Goal: Information Seeking & Learning: Obtain resource

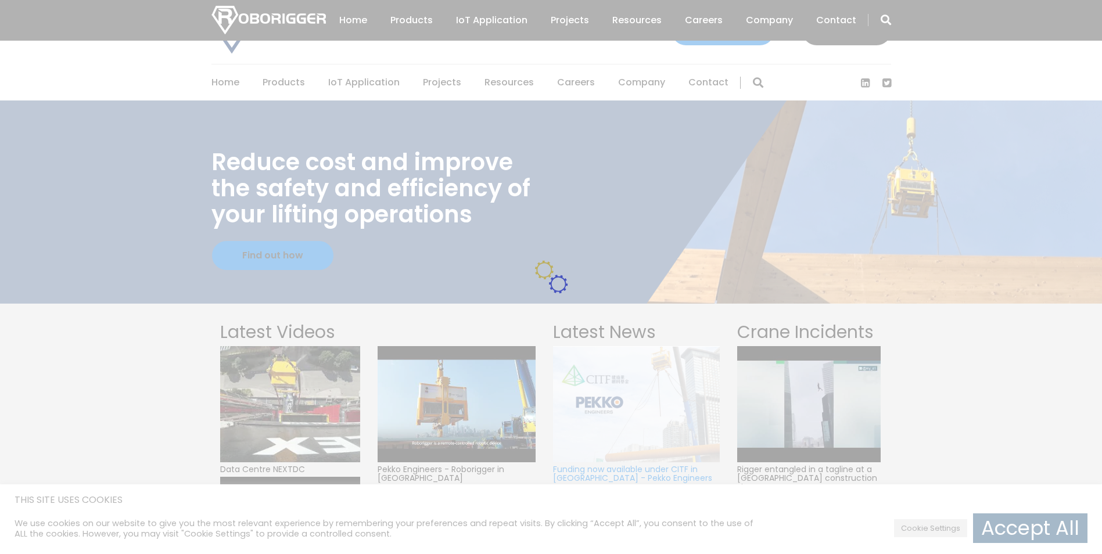
scroll to position [174, 0]
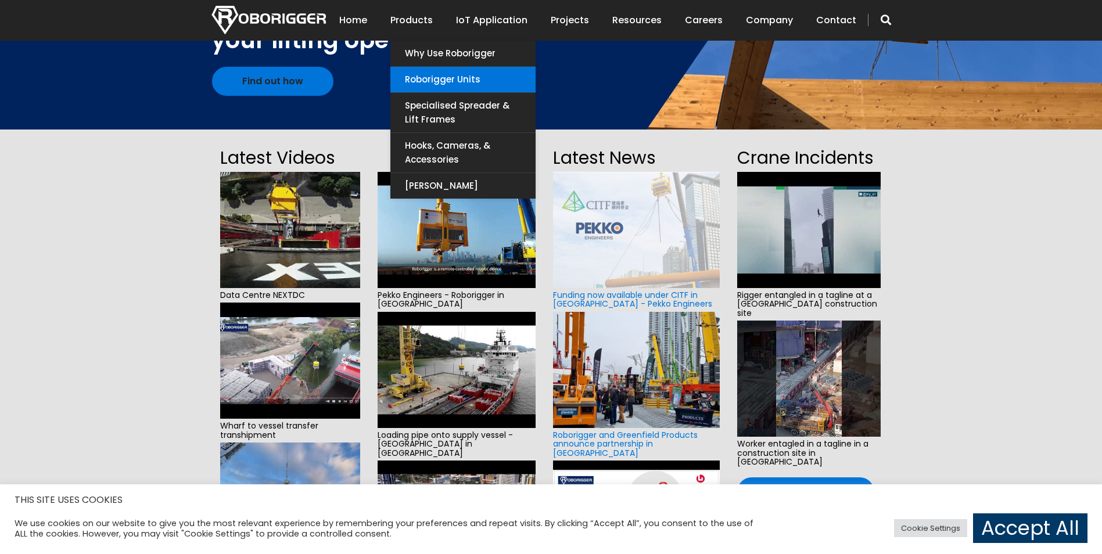
click at [470, 85] on link "Roborigger Units" at bounding box center [463, 80] width 145 height 26
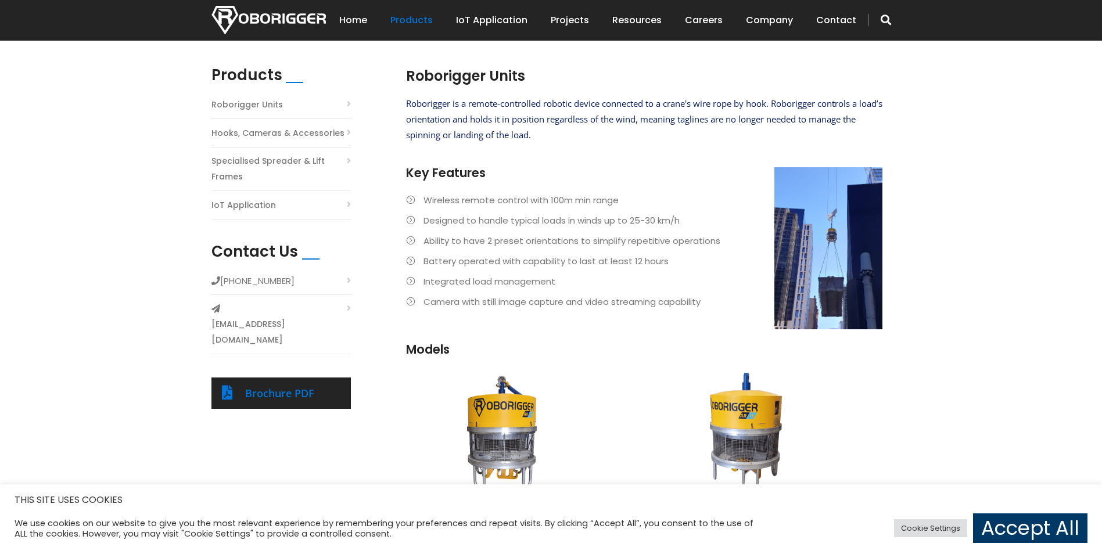
scroll to position [291, 0]
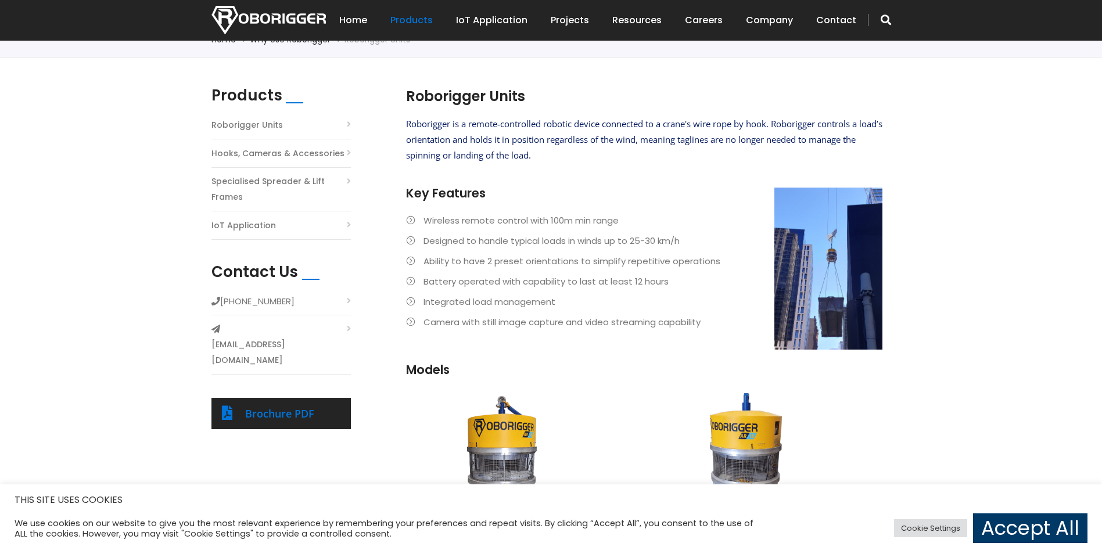
click at [344, 180] on link "Specialised Spreader & Lift Frames" at bounding box center [281, 189] width 139 height 31
click at [344, 185] on link "Specialised Spreader & Lift Frames" at bounding box center [281, 189] width 139 height 31
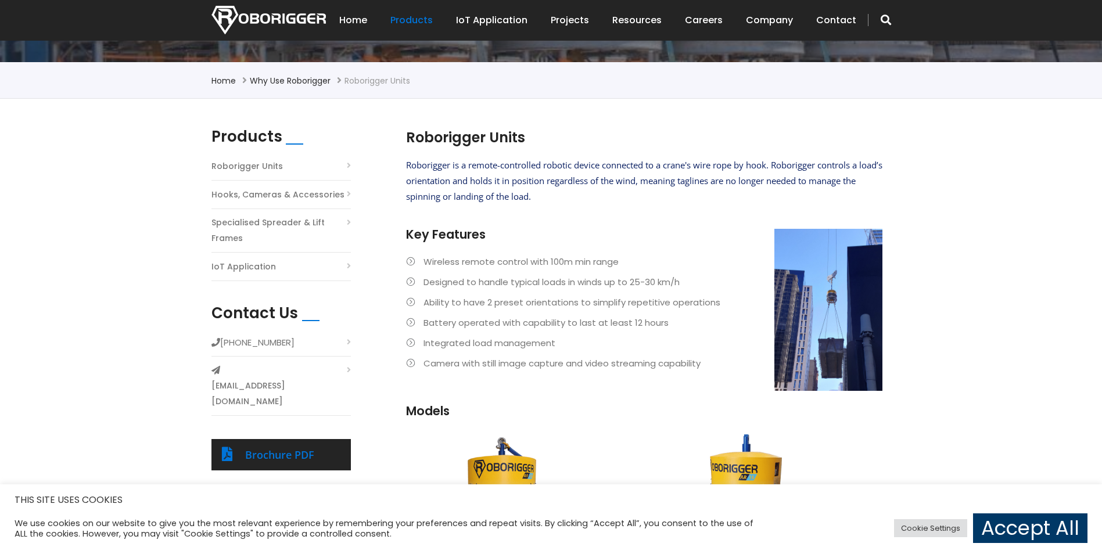
scroll to position [232, 0]
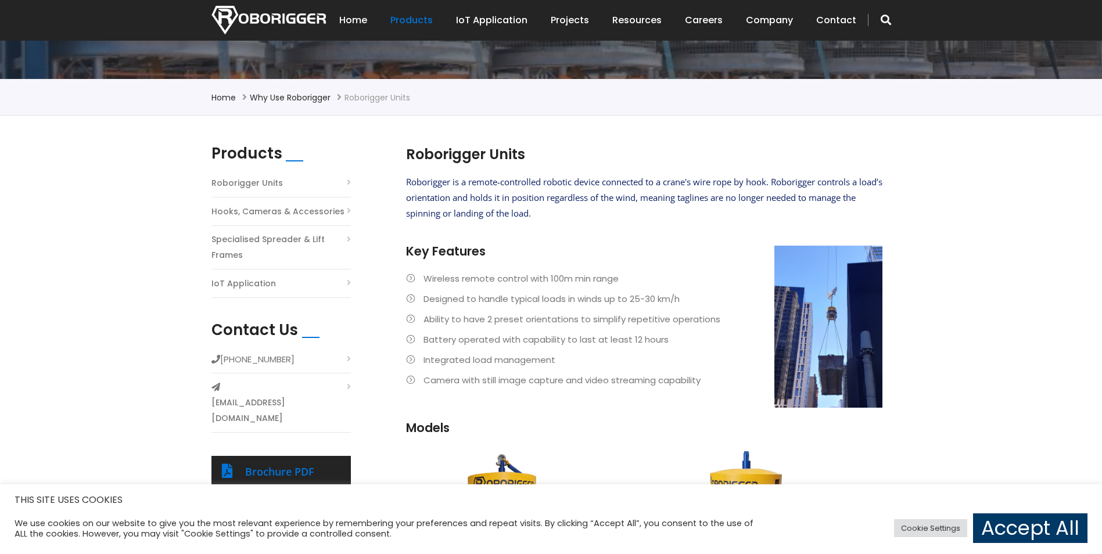
click at [346, 237] on link "Specialised Spreader & Lift Frames" at bounding box center [281, 247] width 139 height 31
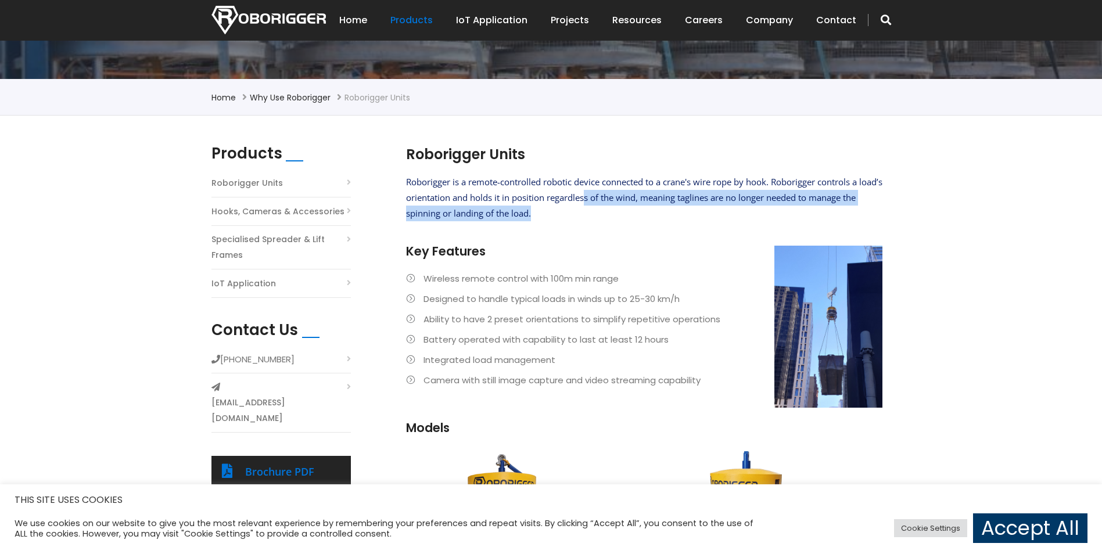
drag, startPoint x: 610, startPoint y: 200, endPoint x: 661, endPoint y: 212, distance: 51.9
click at [661, 212] on p "Roborigger is a remote-controlled robotic device connected to a crane's wire ro…" at bounding box center [644, 197] width 477 height 47
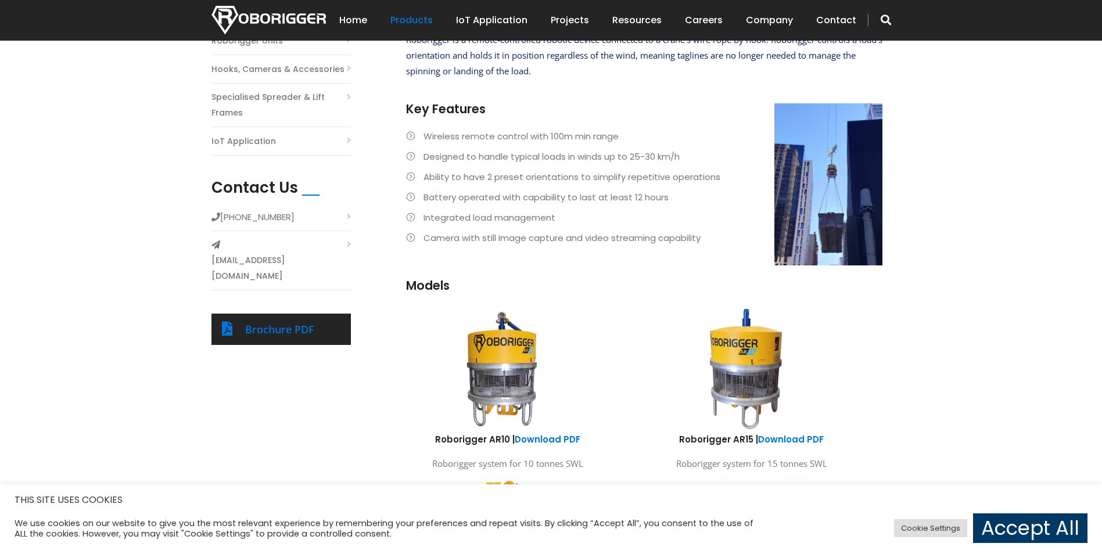
scroll to position [465, 0]
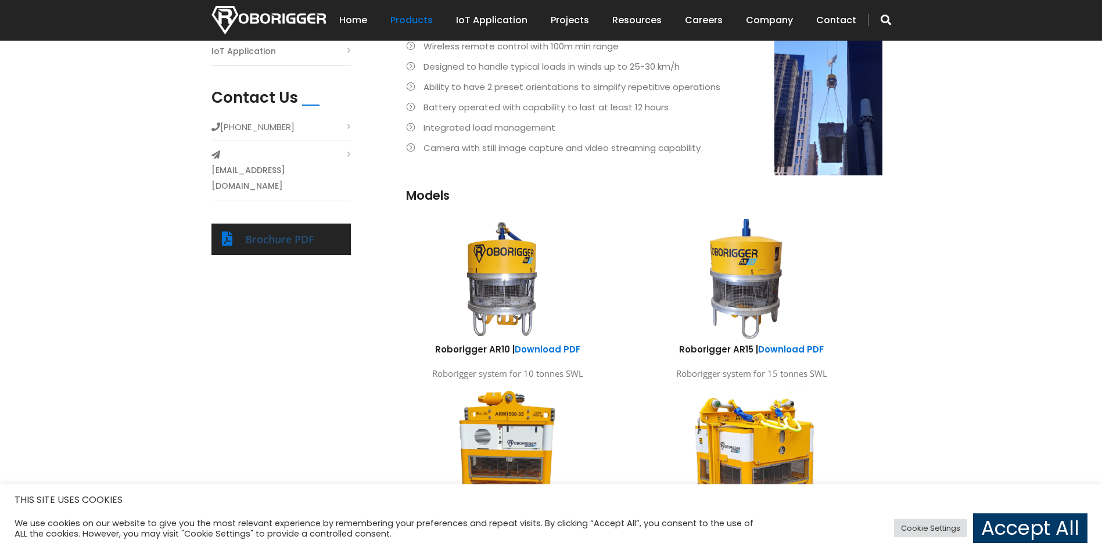
click at [297, 232] on link "Brochure PDF" at bounding box center [279, 239] width 69 height 14
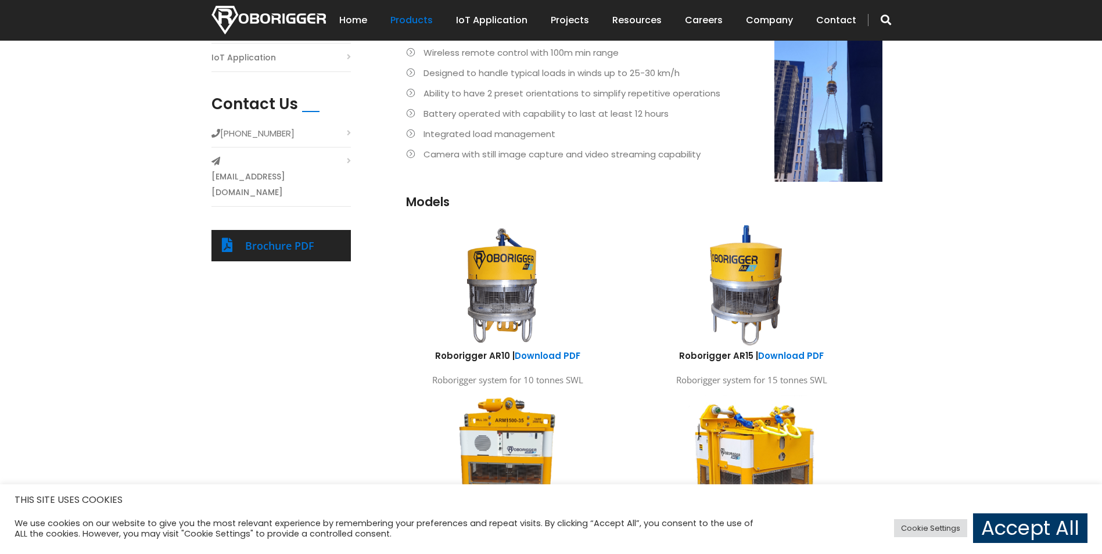
scroll to position [581, 0]
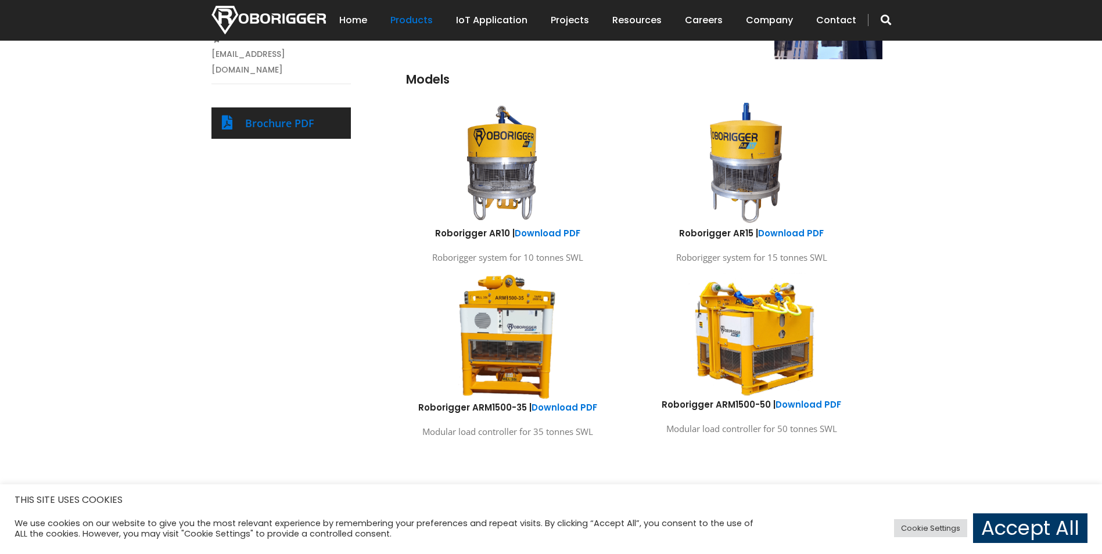
click at [534, 324] on img at bounding box center [508, 336] width 102 height 130
click at [567, 409] on link "Download PDF" at bounding box center [565, 408] width 66 height 12
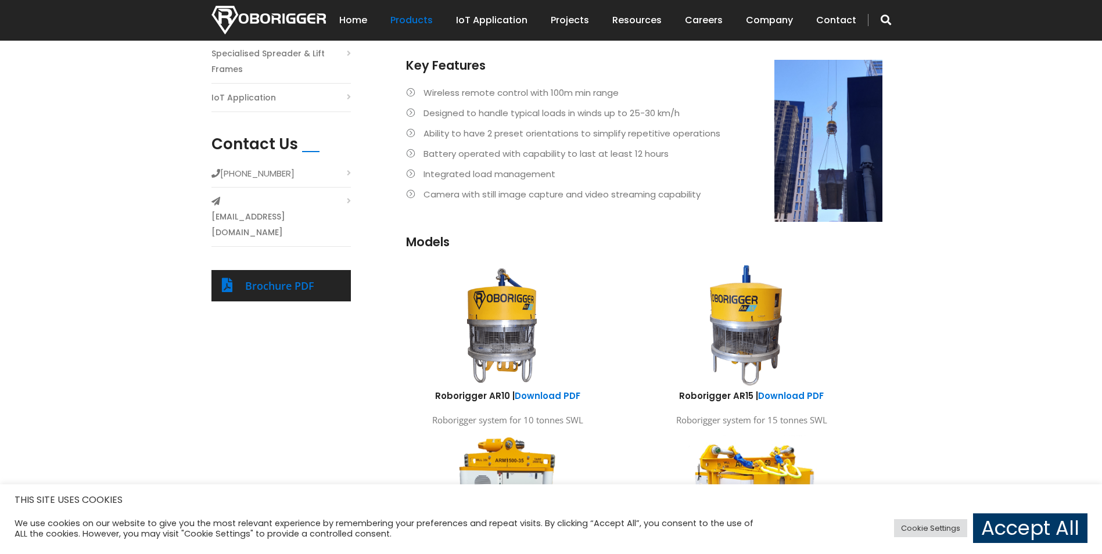
scroll to position [232, 0]
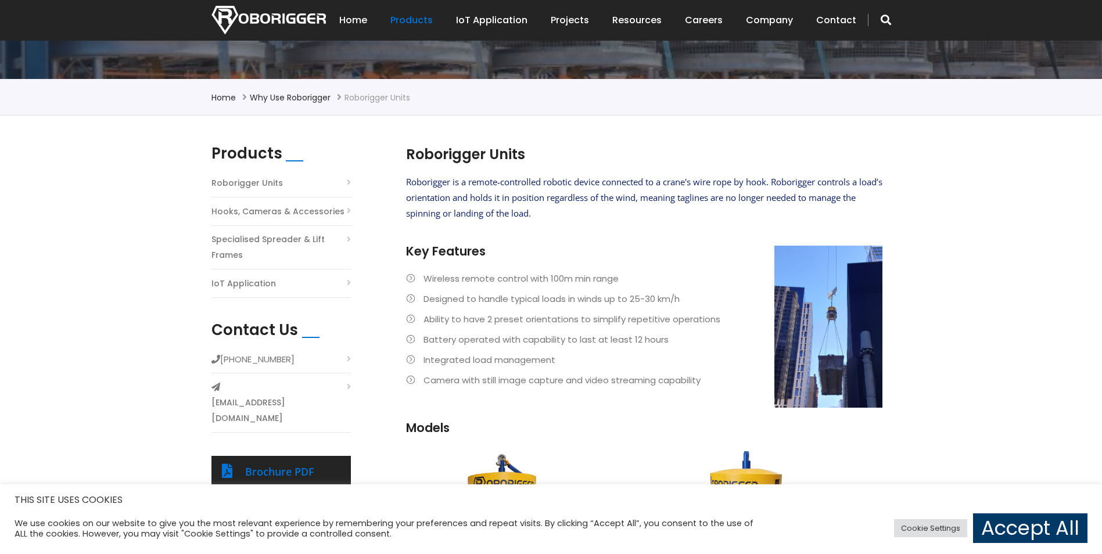
click at [327, 245] on link "Specialised Spreader & Lift Frames" at bounding box center [281, 247] width 139 height 31
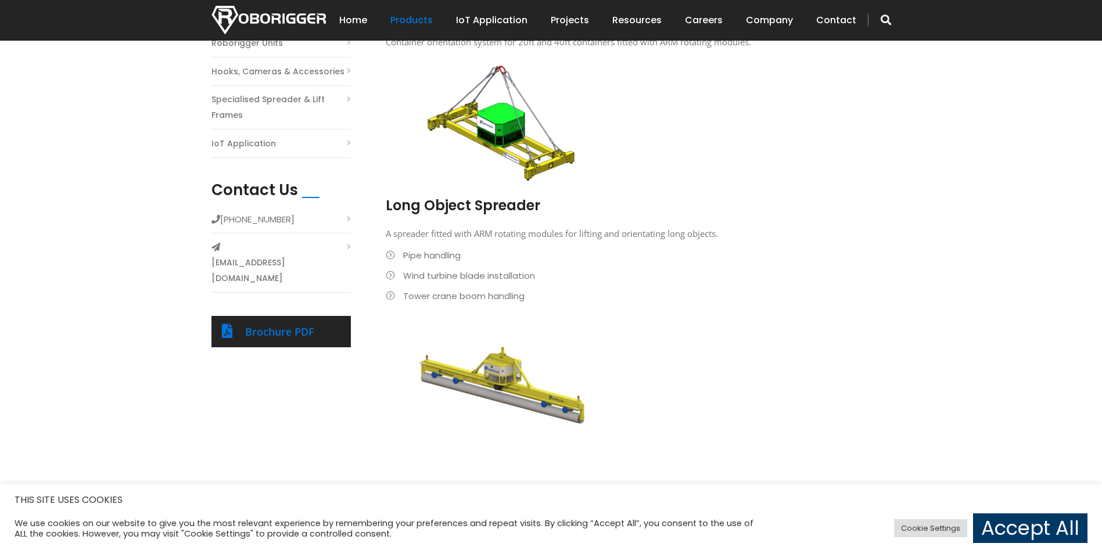
scroll to position [232, 0]
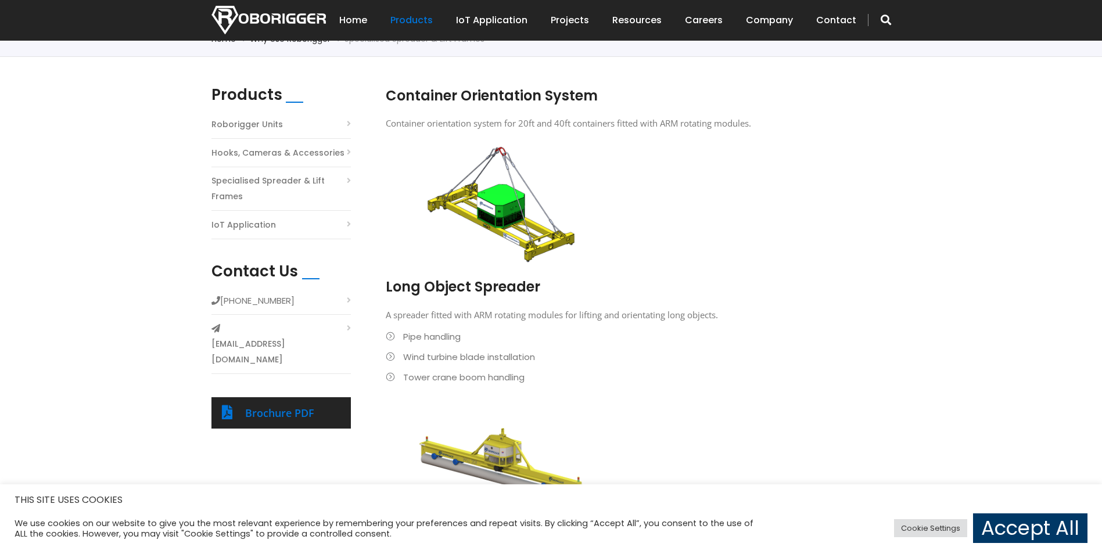
scroll to position [232, 0]
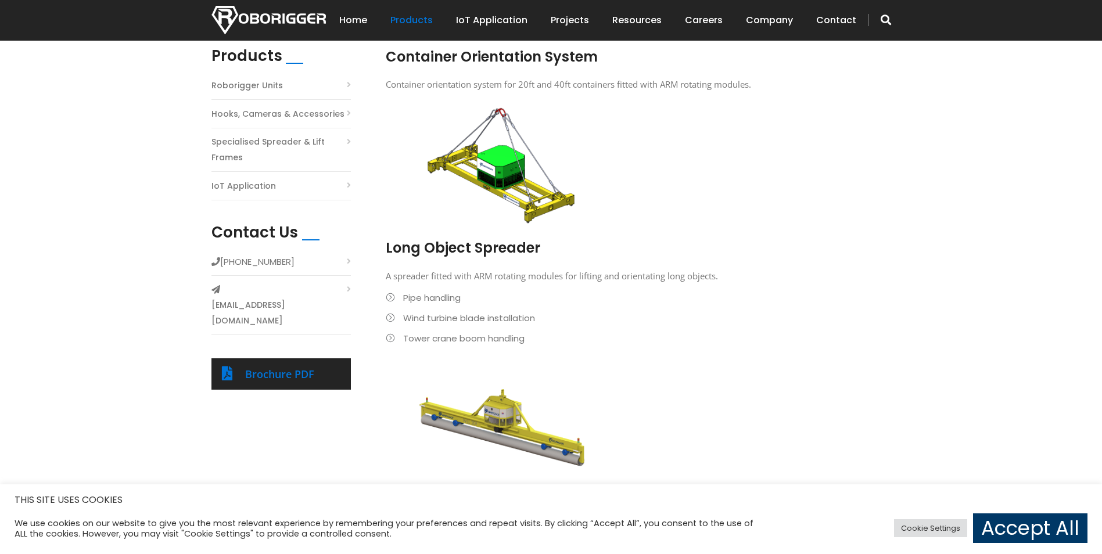
scroll to position [232, 0]
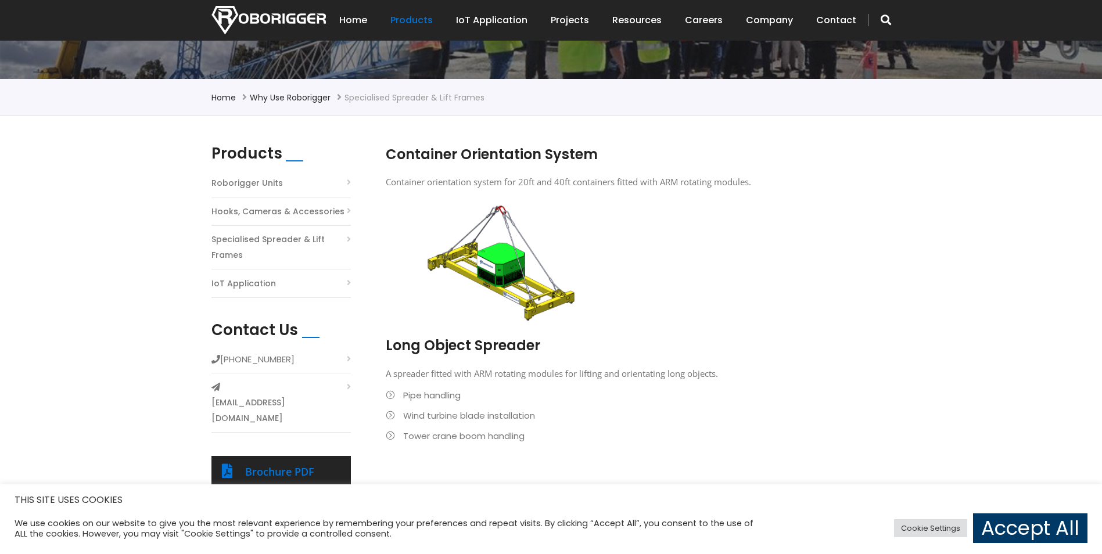
click at [340, 183] on li "Roborigger Units" at bounding box center [281, 186] width 139 height 23
click at [323, 240] on link "Specialised Spreader & Lift Frames" at bounding box center [281, 247] width 139 height 31
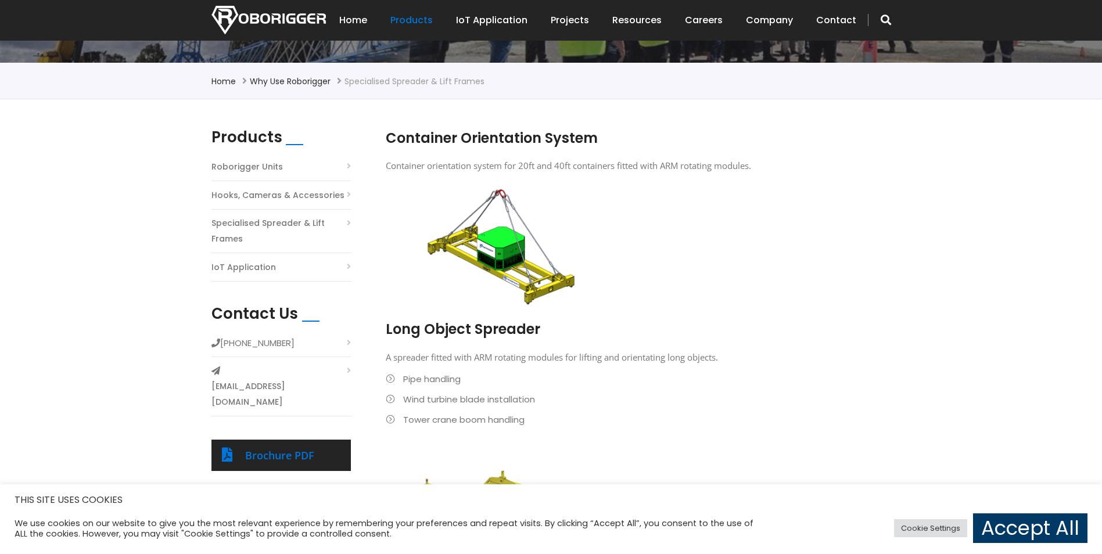
scroll to position [232, 0]
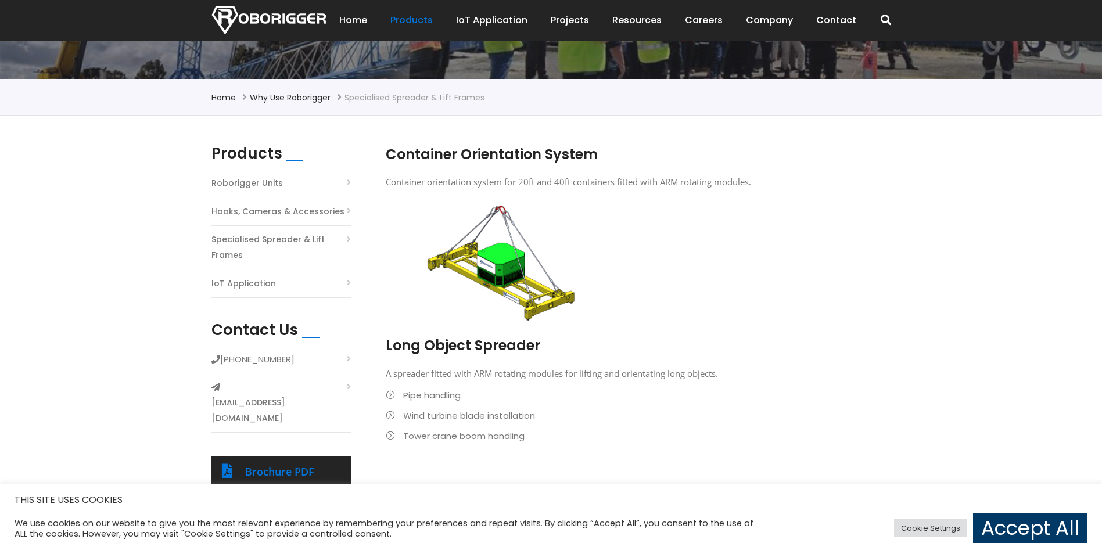
click at [282, 211] on link "Hooks, Cameras & Accessories" at bounding box center [278, 212] width 133 height 16
click at [284, 209] on link "Hooks, Cameras & Accessories" at bounding box center [278, 212] width 133 height 16
click at [310, 206] on link "Hooks, Cameras & Accessories" at bounding box center [278, 212] width 133 height 16
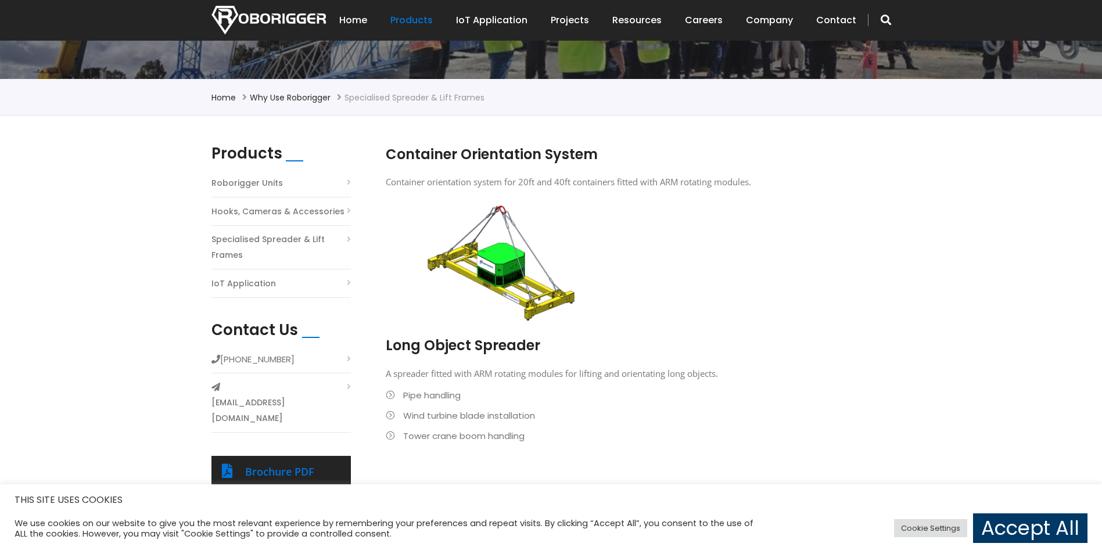
click at [343, 210] on li "Hooks, Cameras & Accessories" at bounding box center [281, 214] width 139 height 23
click at [347, 210] on li "Hooks, Cameras & Accessories" at bounding box center [281, 214] width 139 height 23
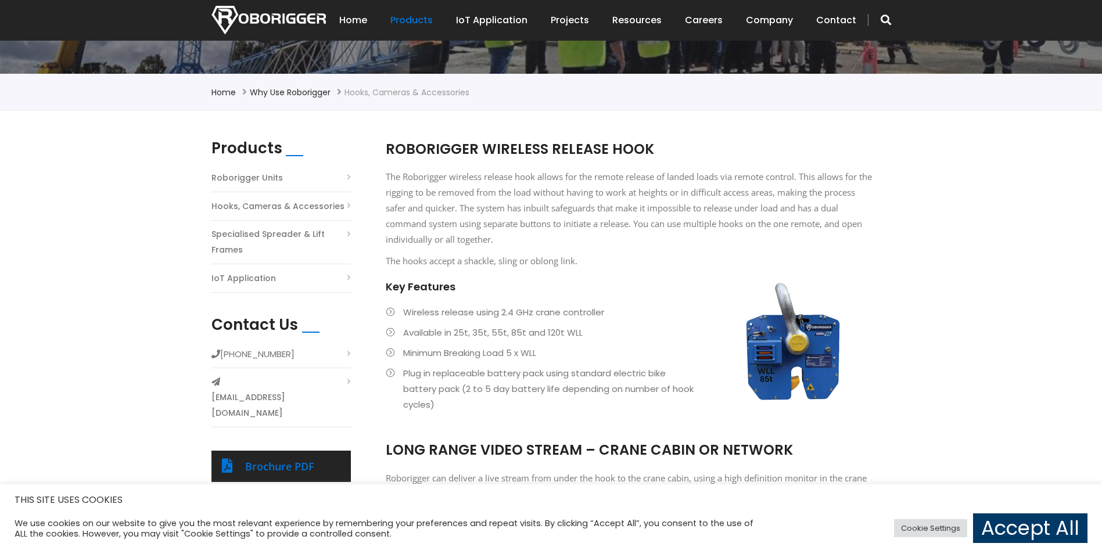
scroll to position [232, 0]
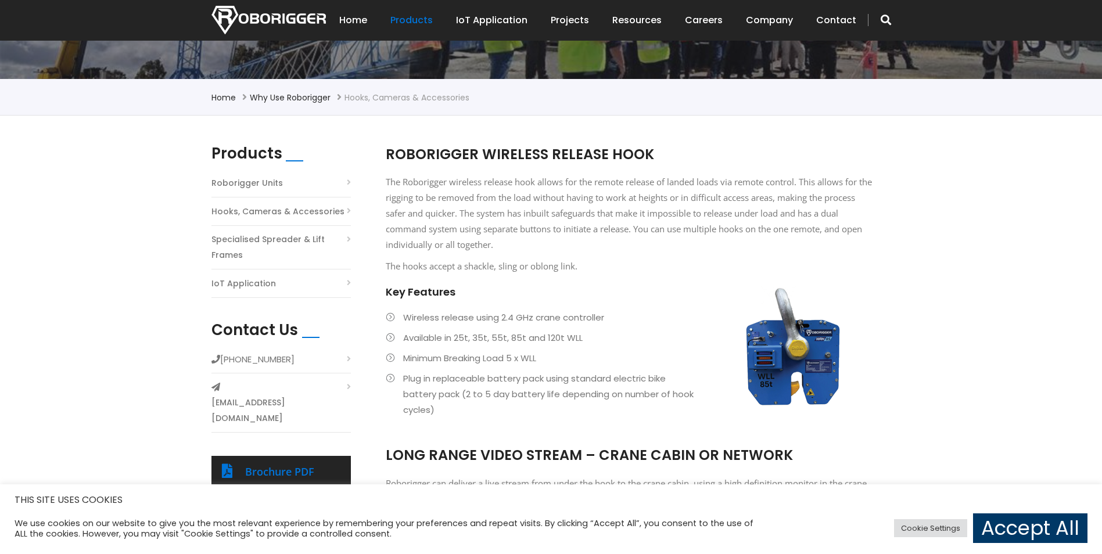
click at [265, 283] on link "IoT Application" at bounding box center [244, 284] width 65 height 16
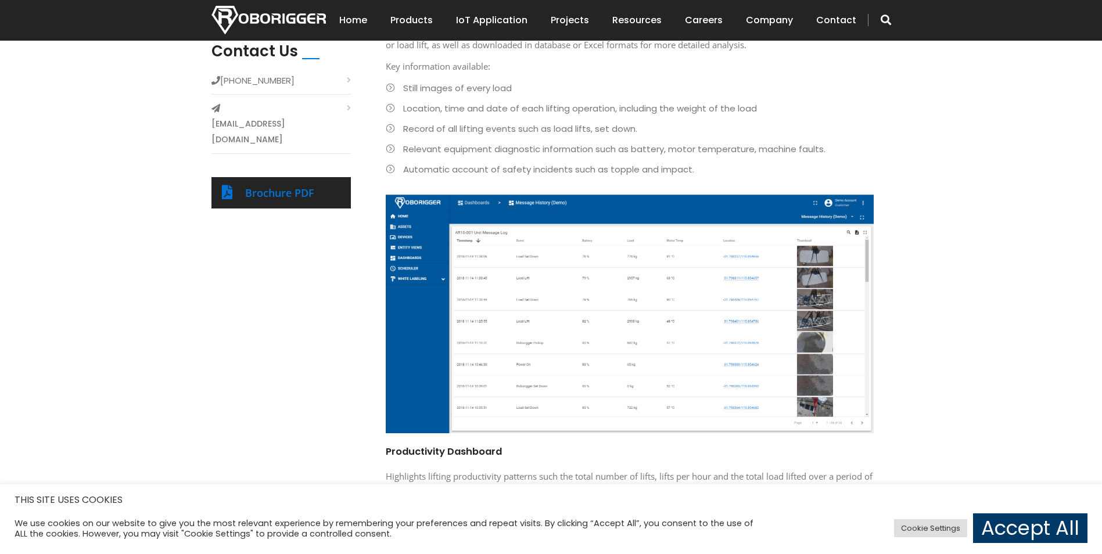
scroll to position [291, 0]
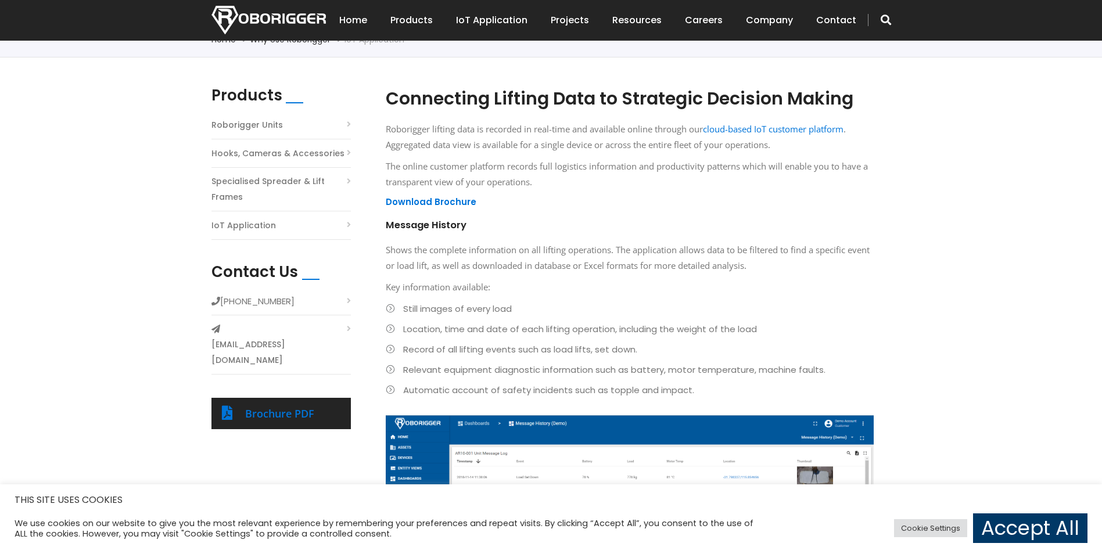
click at [275, 124] on link "Roborigger Units" at bounding box center [247, 125] width 71 height 16
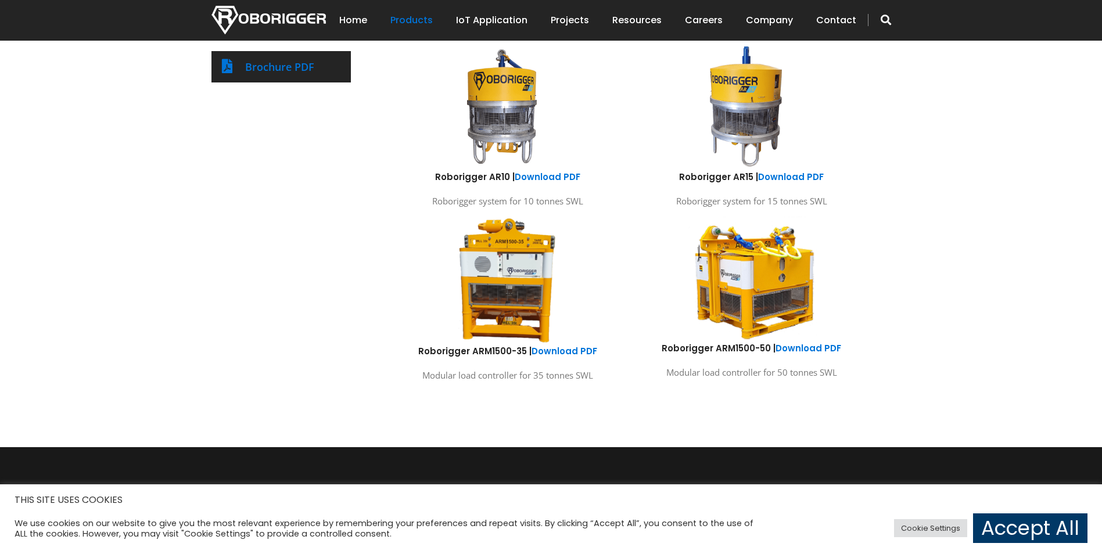
scroll to position [639, 0]
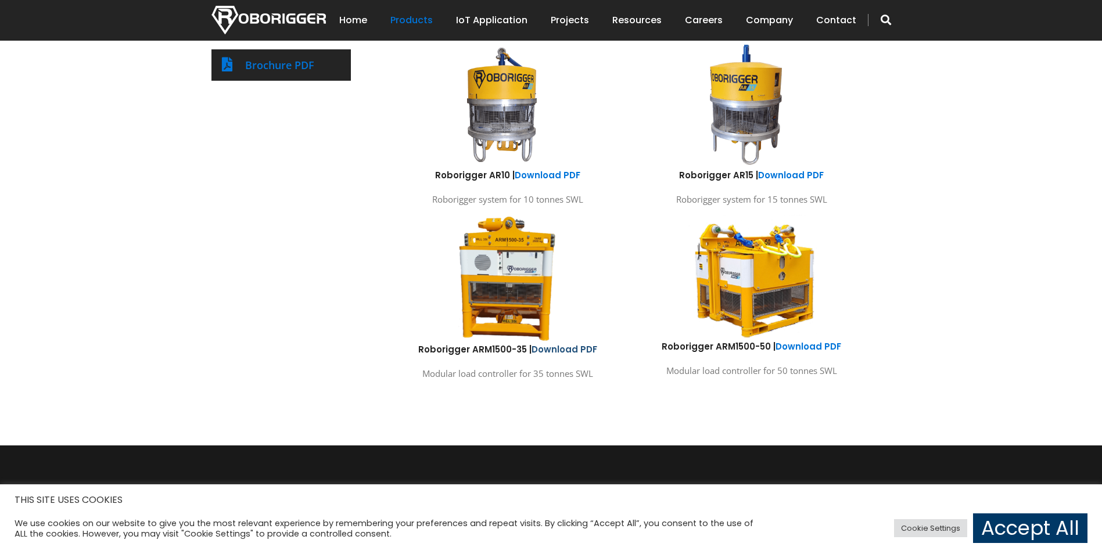
click at [576, 353] on link "Download PDF" at bounding box center [565, 349] width 66 height 12
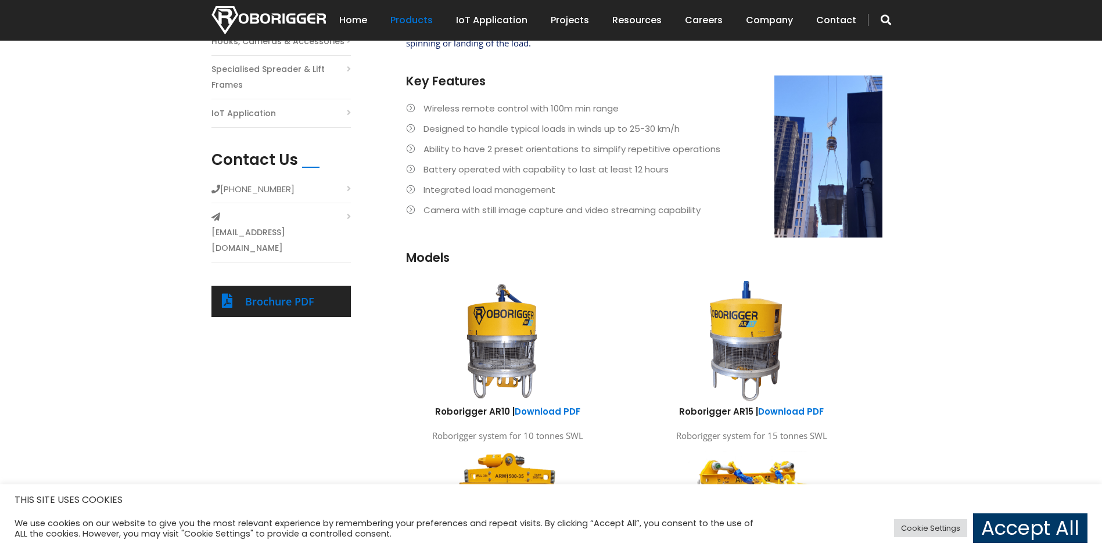
scroll to position [755, 0]
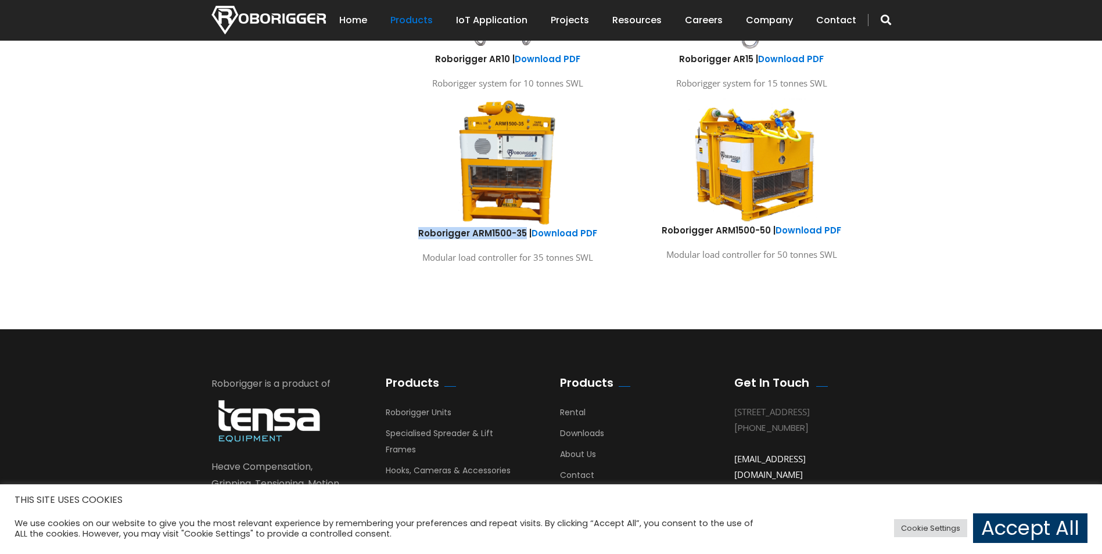
drag, startPoint x: 411, startPoint y: 228, endPoint x: 526, endPoint y: 238, distance: 115.4
click at [526, 238] on h6 "Roborigger ARM1500-35 | Download PDF" at bounding box center [508, 233] width 227 height 12
copy h6 "Roborigger ARM1500-35"
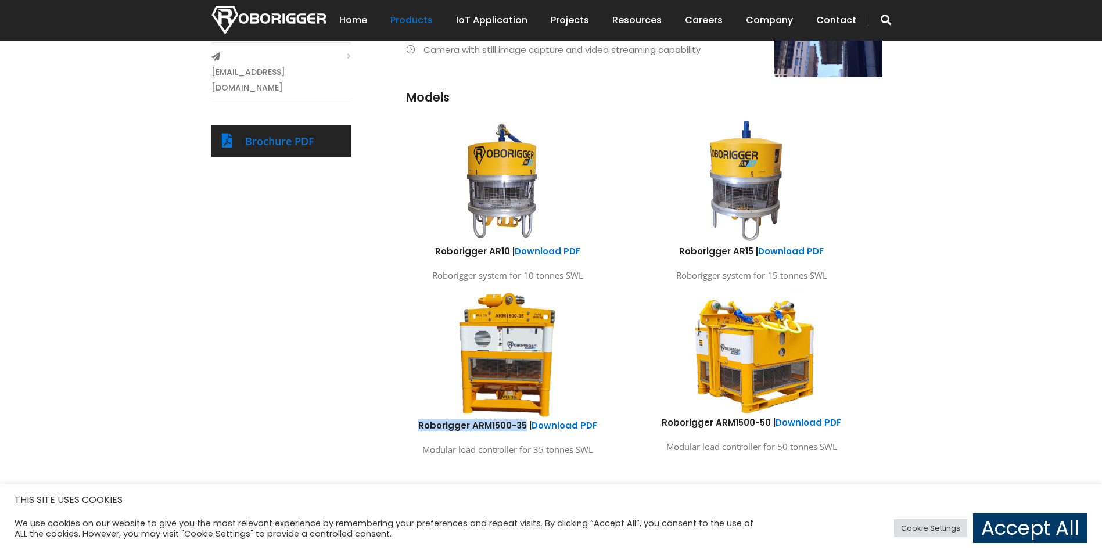
scroll to position [581, 0]
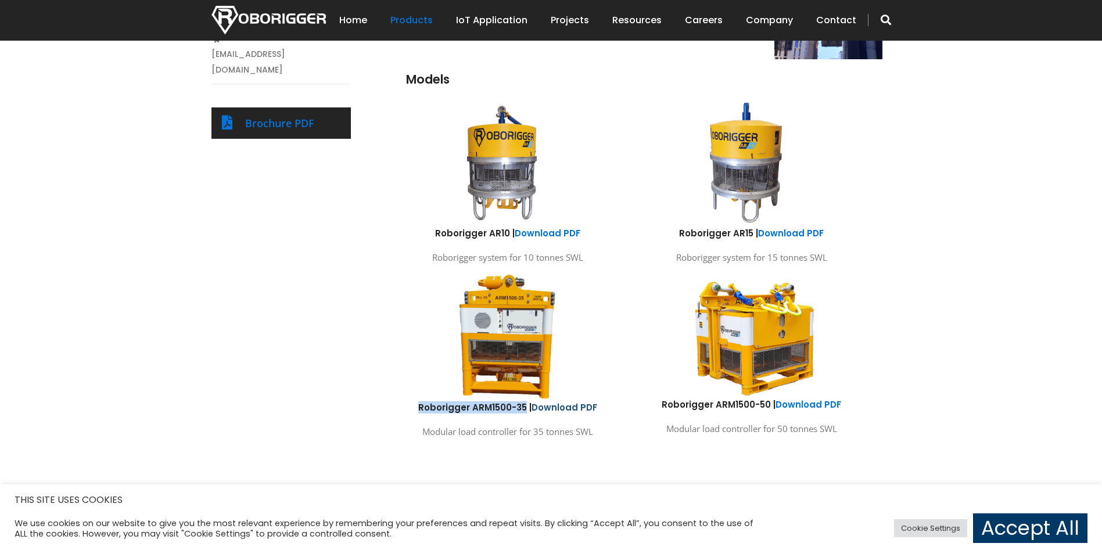
click at [571, 403] on link "Download PDF" at bounding box center [565, 408] width 66 height 12
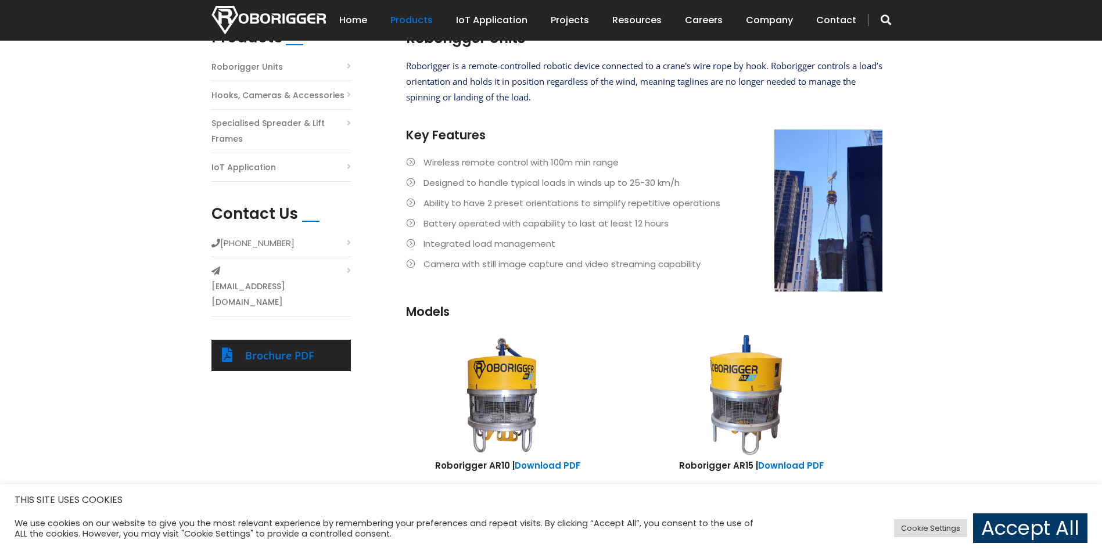
scroll to position [232, 0]
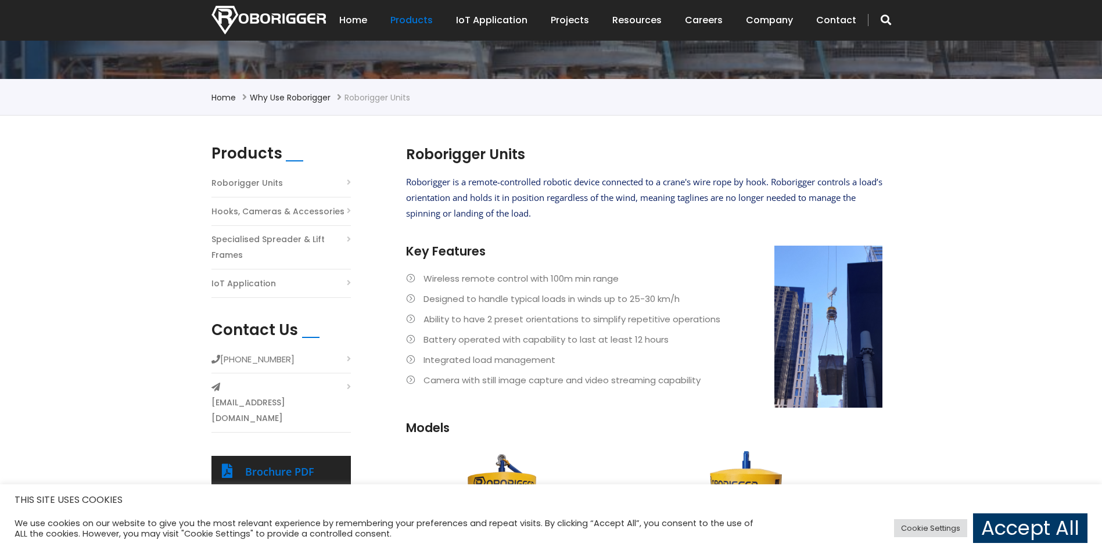
click at [282, 234] on link "Specialised Spreader & Lift Frames" at bounding box center [281, 247] width 139 height 31
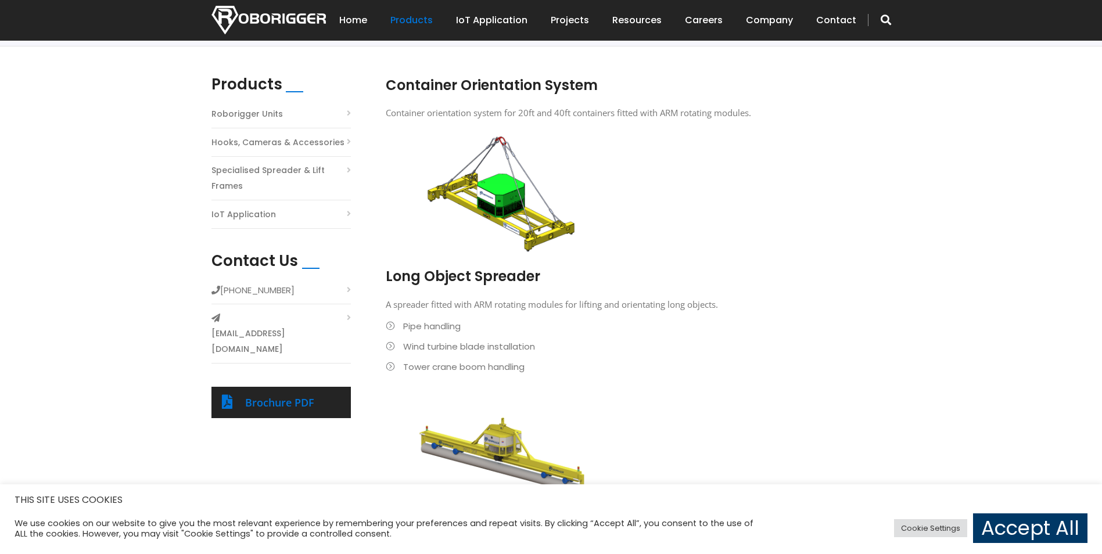
scroll to position [291, 0]
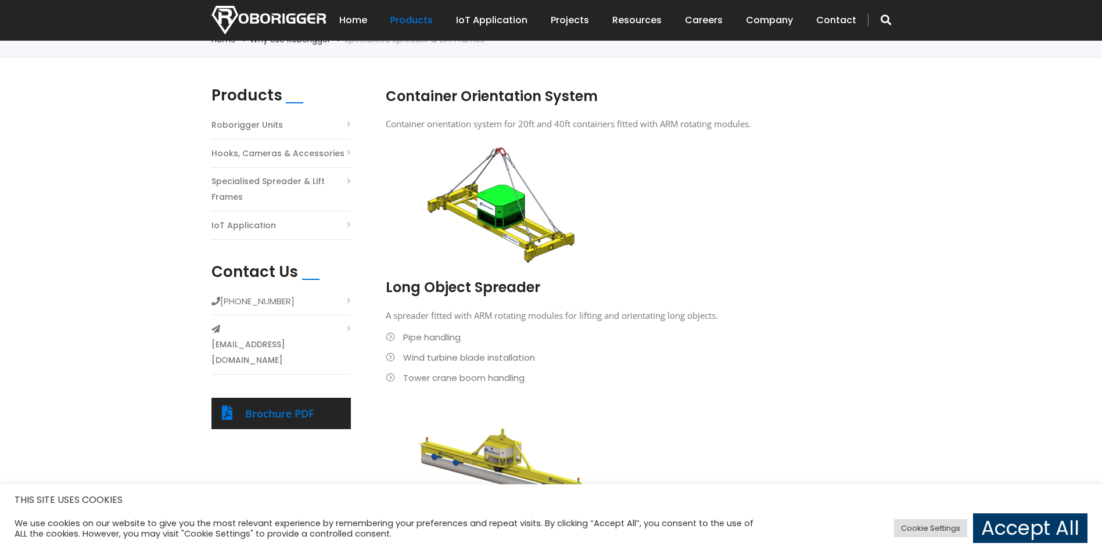
click at [270, 129] on link "Roborigger Units" at bounding box center [247, 125] width 71 height 16
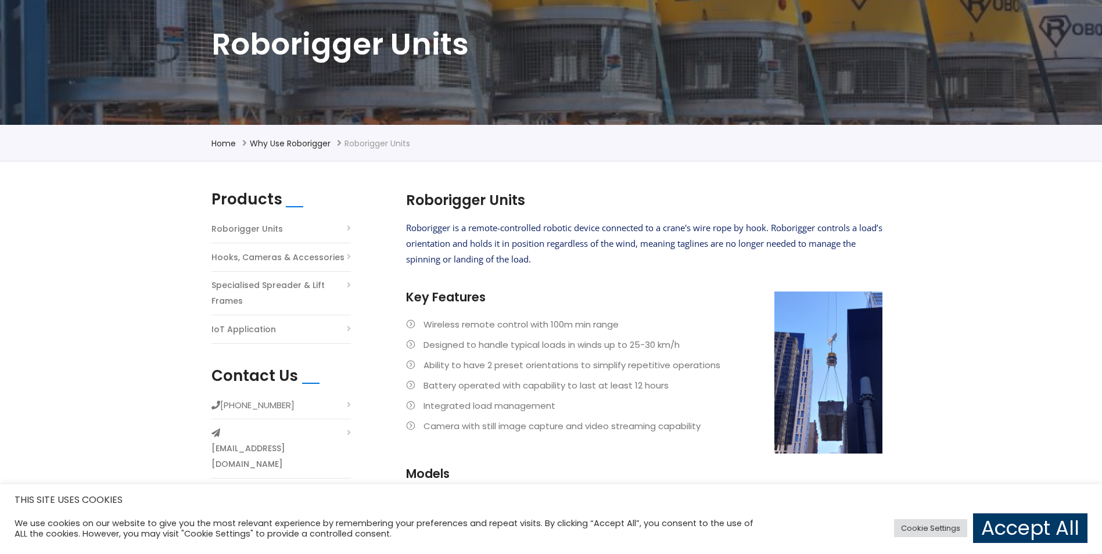
scroll to position [291, 0]
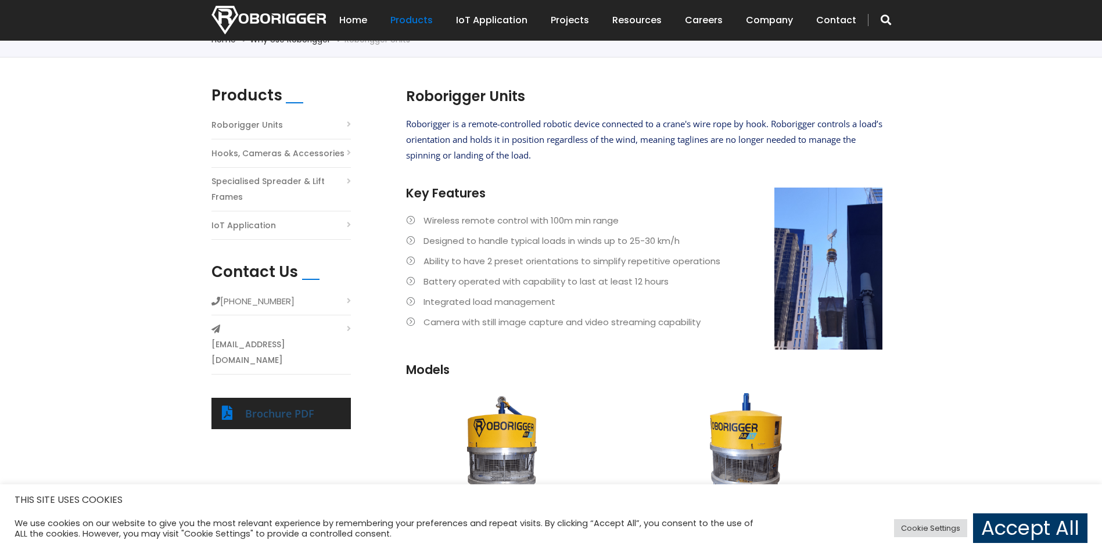
click at [293, 407] on link "Brochure PDF" at bounding box center [279, 414] width 69 height 14
